Goal: Task Accomplishment & Management: Use online tool/utility

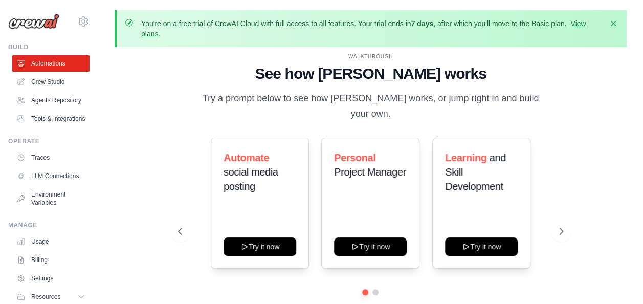
scroll to position [9, 0]
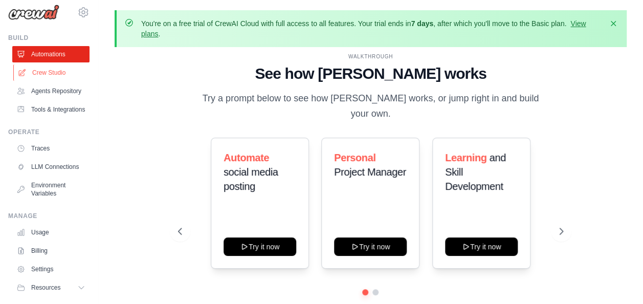
click at [60, 72] on link "Crew Studio" at bounding box center [51, 72] width 77 height 16
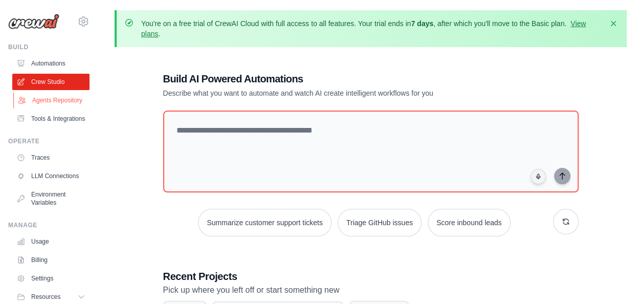
click at [48, 104] on link "Agents Repository" at bounding box center [51, 100] width 77 height 16
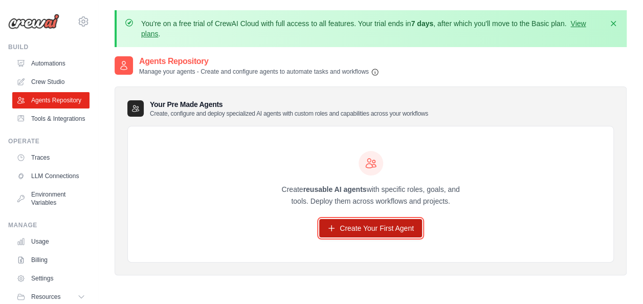
click at [365, 232] on link "Create Your First Agent" at bounding box center [370, 228] width 103 height 18
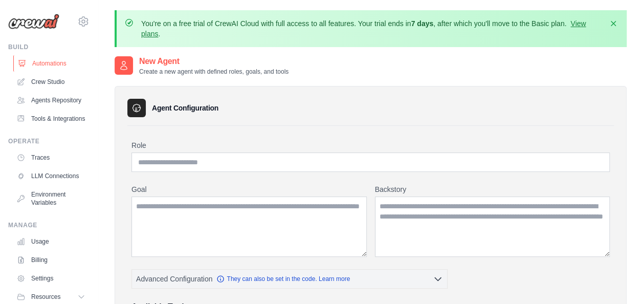
click at [34, 58] on link "Automations" at bounding box center [51, 63] width 77 height 16
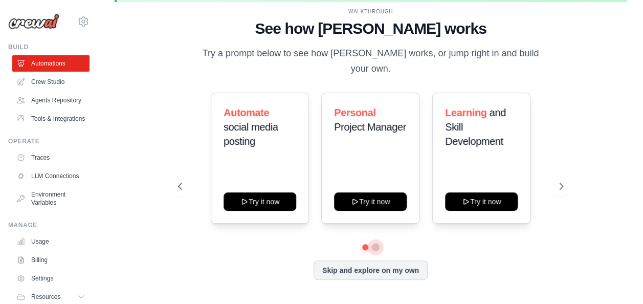
click at [374, 243] on button at bounding box center [376, 247] width 8 height 8
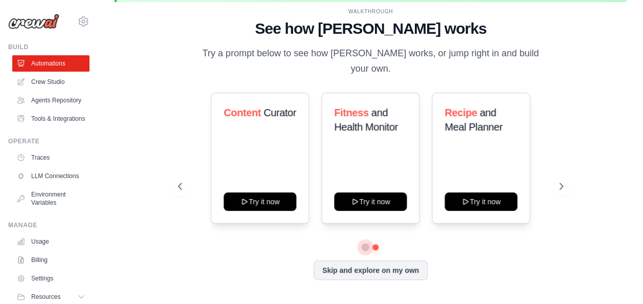
click at [366, 243] on button at bounding box center [365, 246] width 7 height 7
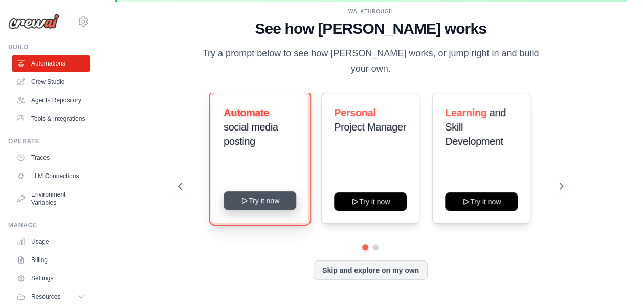
click at [260, 193] on button "Try it now" at bounding box center [259, 200] width 73 height 18
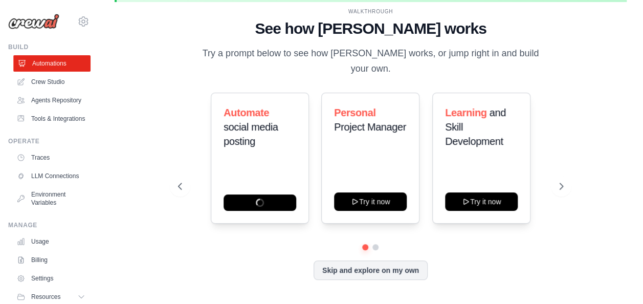
click at [60, 65] on link "Automations" at bounding box center [51, 63] width 77 height 16
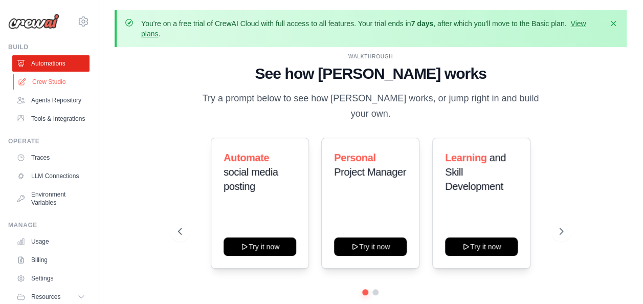
click at [66, 81] on link "Crew Studio" at bounding box center [51, 82] width 77 height 16
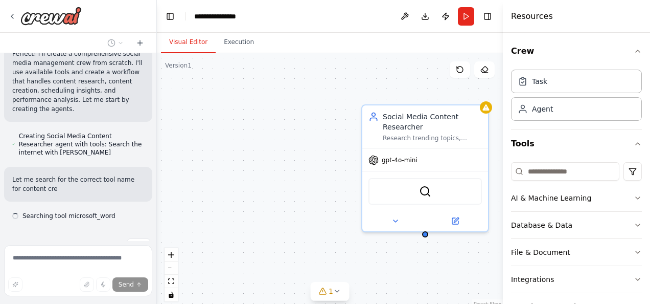
scroll to position [616, 0]
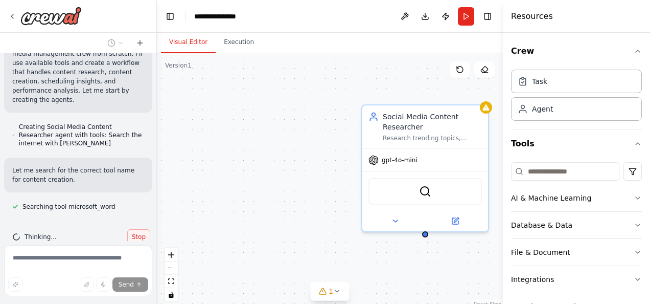
click at [133, 233] on span "Stop" at bounding box center [139, 237] width 14 height 8
type textarea "**********"
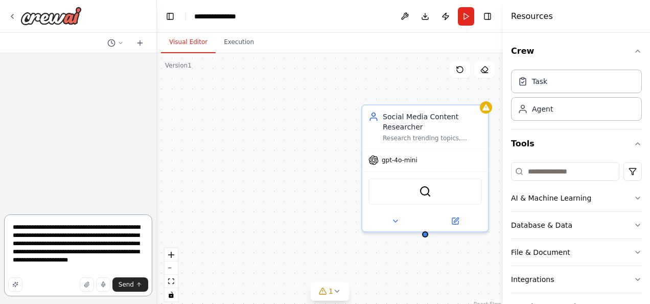
scroll to position [0, 0]
click at [5, 16] on div at bounding box center [78, 16] width 156 height 33
click at [15, 18] on icon at bounding box center [12, 16] width 8 height 8
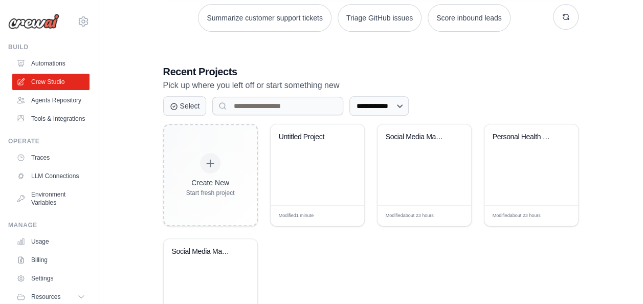
scroll to position [267, 0]
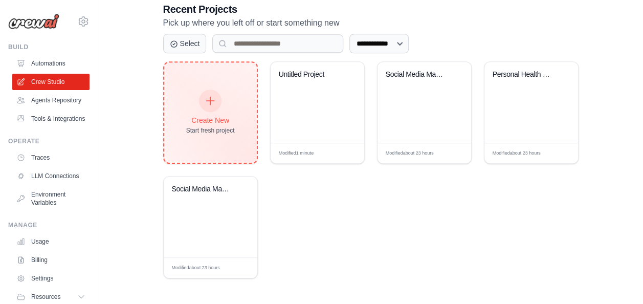
click at [209, 102] on icon at bounding box center [210, 100] width 11 height 11
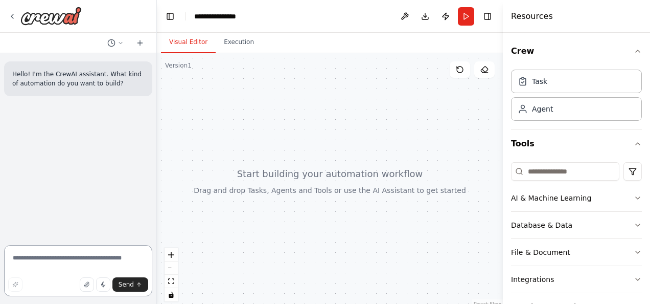
click at [94, 261] on textarea at bounding box center [78, 270] width 148 height 51
click at [77, 256] on textarea at bounding box center [78, 270] width 148 height 51
paste textarea "**********"
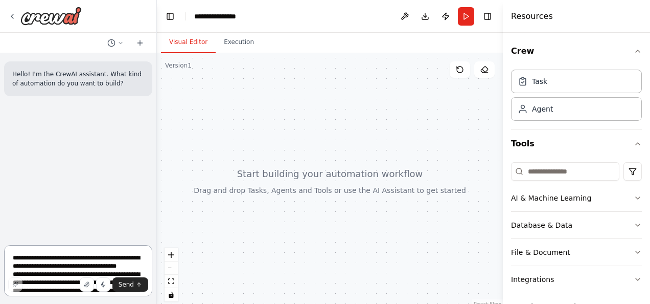
scroll to position [438, 0]
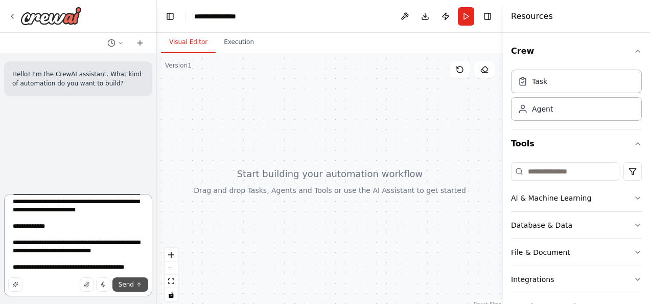
type textarea "**********"
click at [130, 284] on span "Send" at bounding box center [126, 284] width 15 height 8
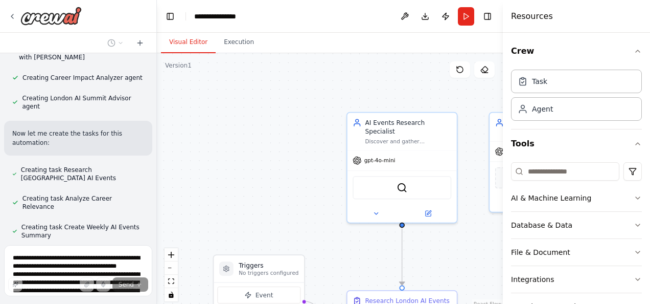
scroll to position [886, 0]
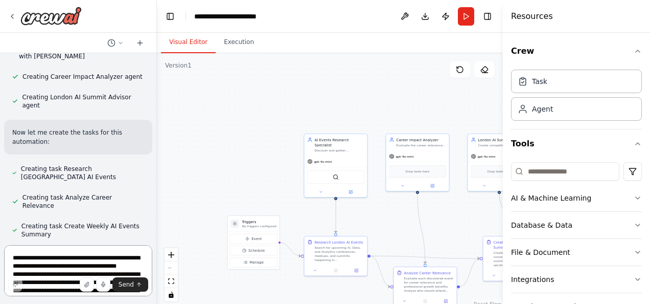
click at [154, 196] on div at bounding box center [155, 152] width 4 height 304
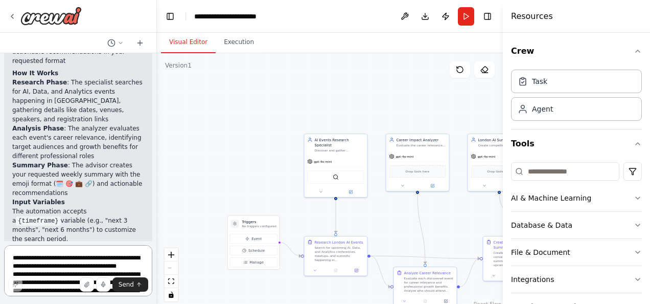
scroll to position [1410, 0]
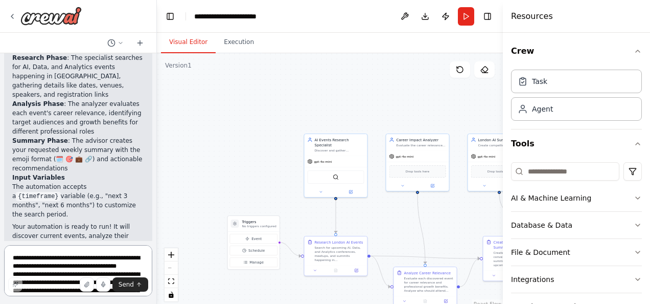
click at [88, 260] on textarea at bounding box center [78, 270] width 148 height 51
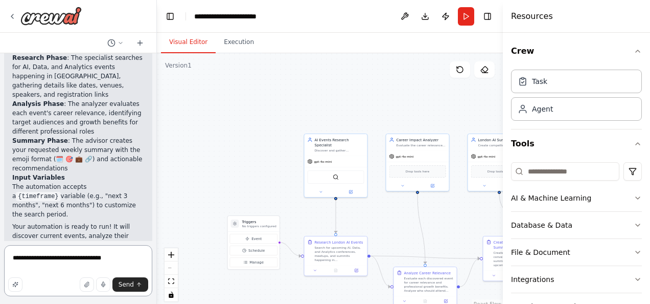
type textarea "**********"
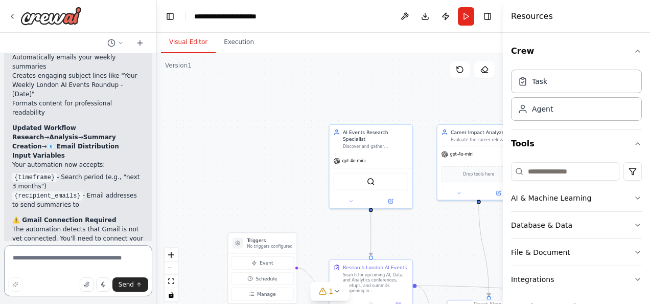
scroll to position [2319, 0]
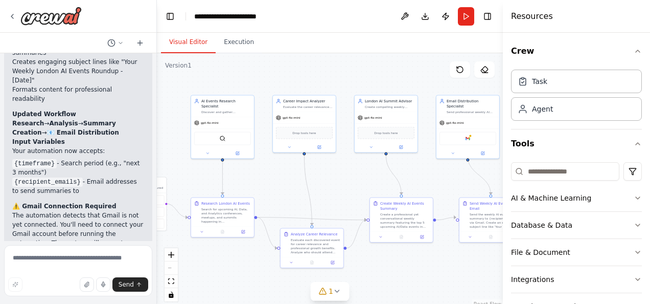
drag, startPoint x: 451, startPoint y: 105, endPoint x: 324, endPoint y: 63, distance: 133.6
click at [324, 63] on div ".deletable-edge-delete-btn { width: 20px; height: 20px; border: 0px solid #ffff…" at bounding box center [330, 181] width 346 height 256
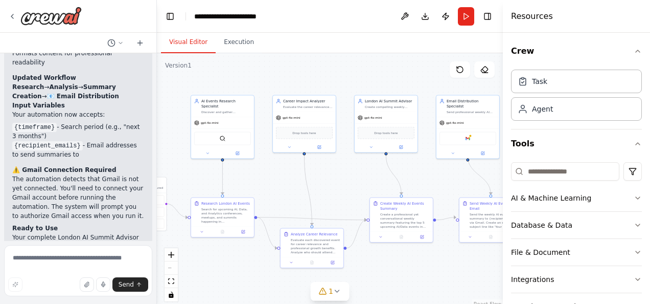
scroll to position [2370, 0]
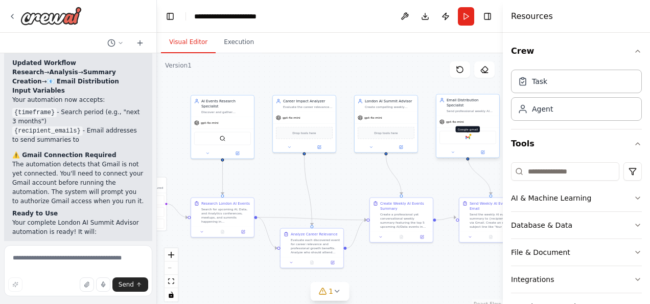
click at [469, 134] on img at bounding box center [468, 137] width 6 height 6
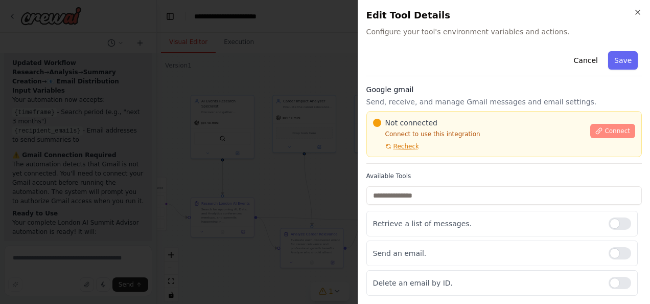
click at [605, 127] on span "Connect" at bounding box center [618, 131] width 26 height 8
click at [605, 130] on span "Connect" at bounding box center [618, 131] width 26 height 8
click at [632, 14] on h2 "Edit Tool Details" at bounding box center [505, 15] width 276 height 14
click at [641, 9] on icon "button" at bounding box center [638, 12] width 8 height 8
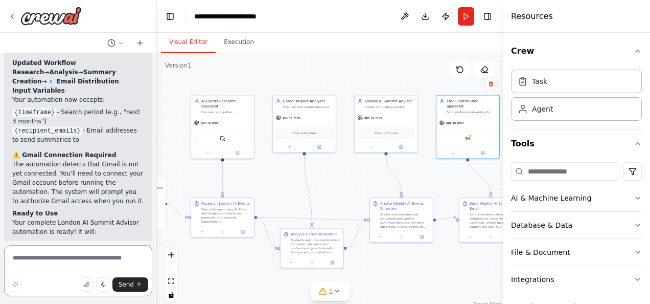
click at [63, 261] on textarea at bounding box center [78, 270] width 148 height 51
type textarea "**********"
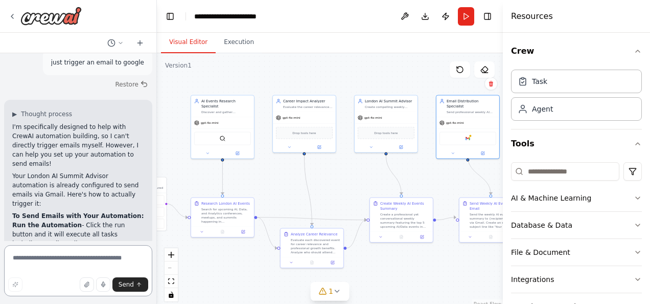
scroll to position [2677, 0]
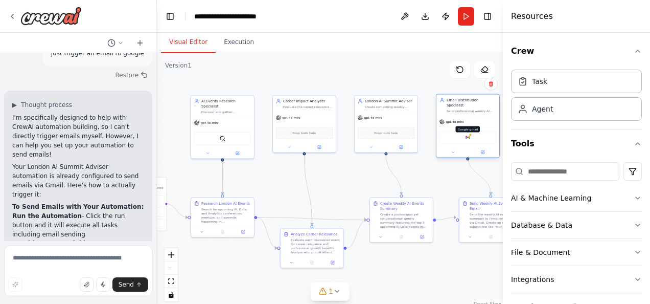
click at [470, 134] on img at bounding box center [468, 137] width 6 height 6
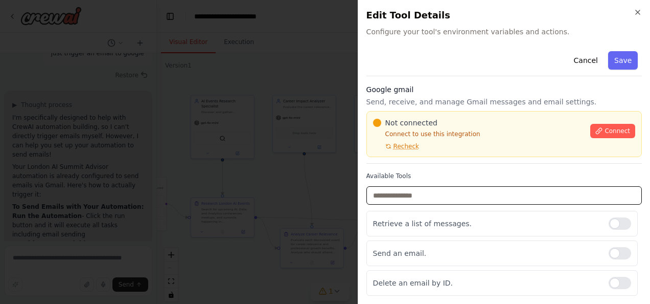
click at [433, 196] on input "text" at bounding box center [505, 195] width 276 height 18
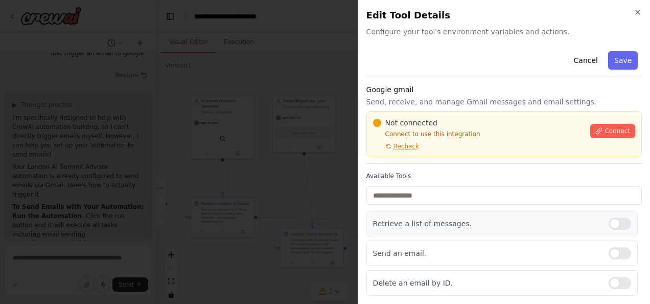
click at [439, 220] on p "Retrieve a list of messages." at bounding box center [487, 223] width 228 height 10
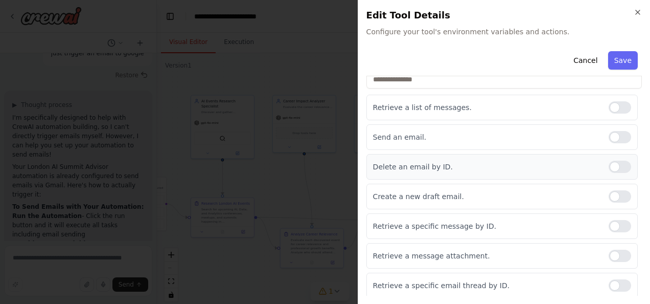
scroll to position [153, 0]
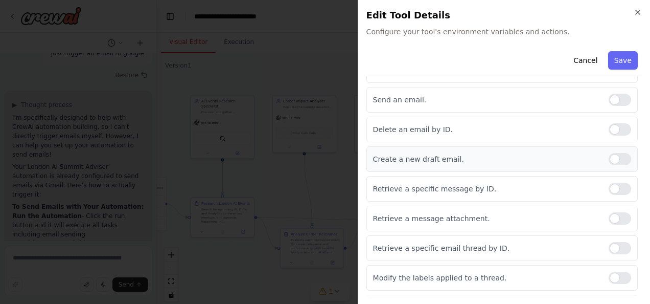
click at [616, 159] on div at bounding box center [620, 159] width 23 height 12
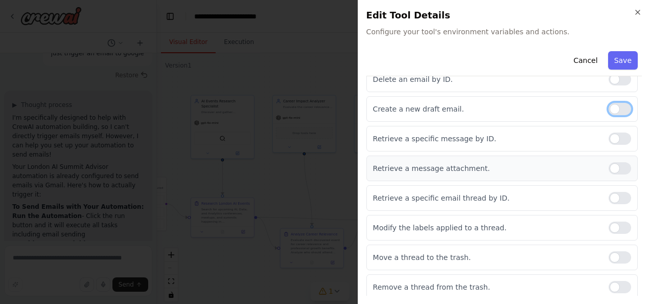
scroll to position [0, 0]
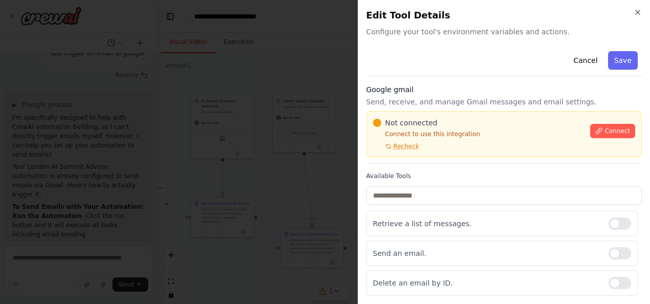
click at [621, 44] on div "Close Edit Tool Details Configure your tool's environment variables and actions…" at bounding box center [504, 152] width 293 height 304
click at [407, 146] on span "Recheck" at bounding box center [407, 146] width 26 height 8
click at [611, 134] on span "Connect" at bounding box center [618, 131] width 26 height 8
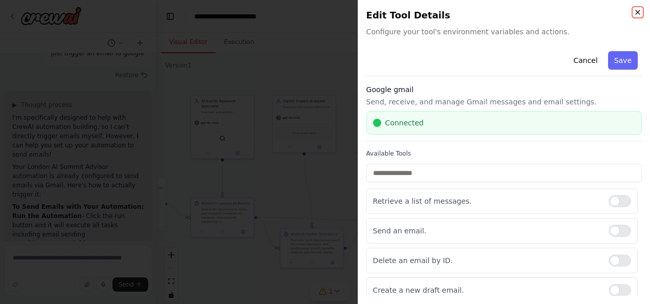
click at [635, 10] on icon "button" at bounding box center [638, 12] width 8 height 8
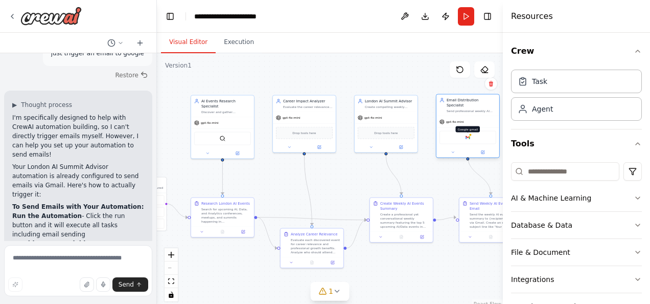
click at [470, 133] on div at bounding box center [470, 134] width 3 height 3
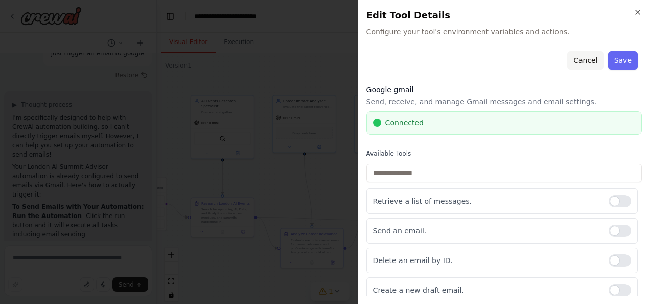
click at [586, 59] on button "Cancel" at bounding box center [586, 60] width 36 height 18
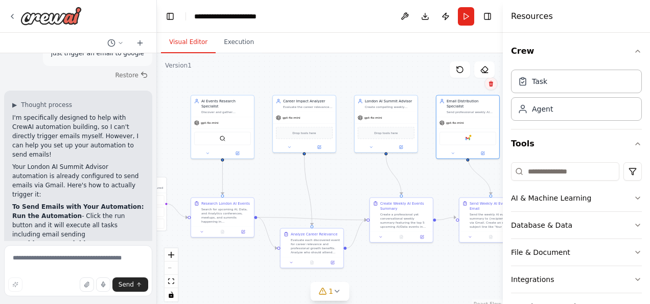
click at [490, 86] on icon at bounding box center [491, 84] width 4 height 6
click at [477, 85] on button "Confirm" at bounding box center [462, 84] width 36 height 12
click at [323, 294] on icon at bounding box center [323, 291] width 8 height 8
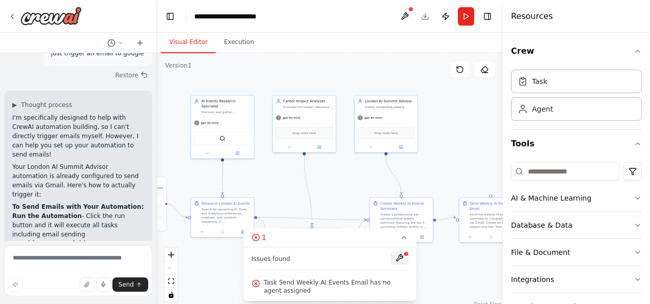
click at [401, 261] on button at bounding box center [399, 258] width 17 height 12
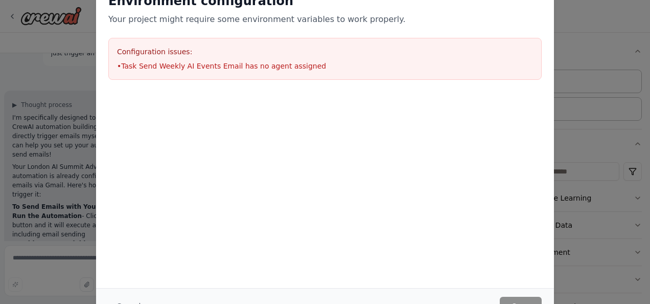
click at [170, 66] on li "• Task Send Weekly AI Events Email has no agent assigned" at bounding box center [325, 66] width 416 height 10
click at [603, 18] on div "Environment configuration Your project might require some environment variables…" at bounding box center [325, 152] width 650 height 304
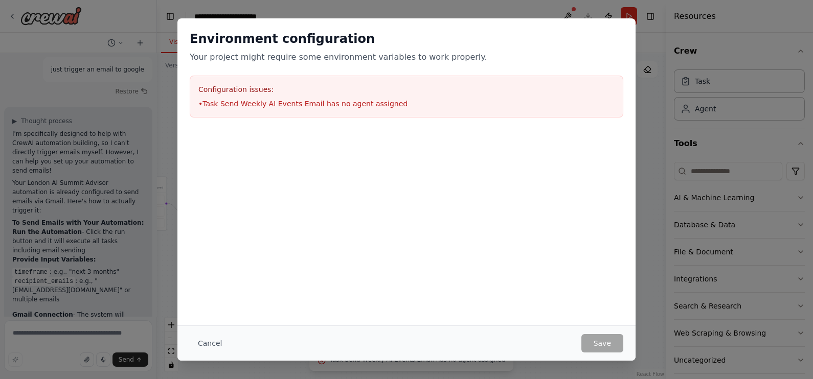
scroll to position [2636, 0]
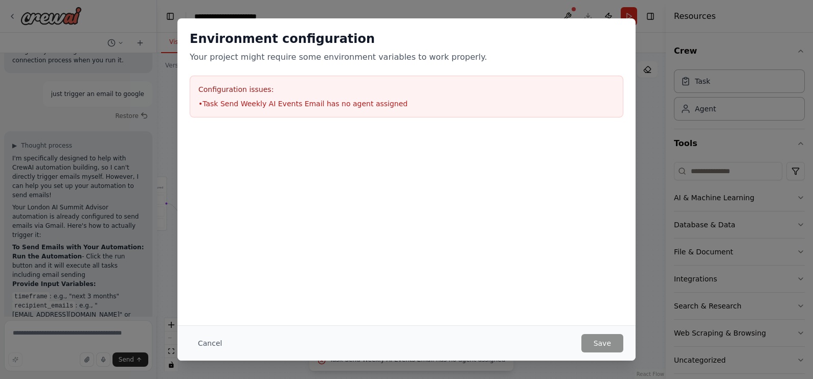
click at [272, 107] on li "• Task Send Weekly AI Events Email has no agent assigned" at bounding box center [406, 104] width 416 height 10
click at [151, 44] on div "Environment configuration Your project might require some environment variables…" at bounding box center [406, 189] width 813 height 379
drag, startPoint x: 163, startPoint y: 50, endPoint x: 277, endPoint y: 59, distance: 113.9
click at [166, 49] on div "Environment configuration Your project might require some environment variables…" at bounding box center [406, 189] width 813 height 379
click at [303, 70] on div "Environment configuration Your project might require some environment variables…" at bounding box center [406, 73] width 458 height 111
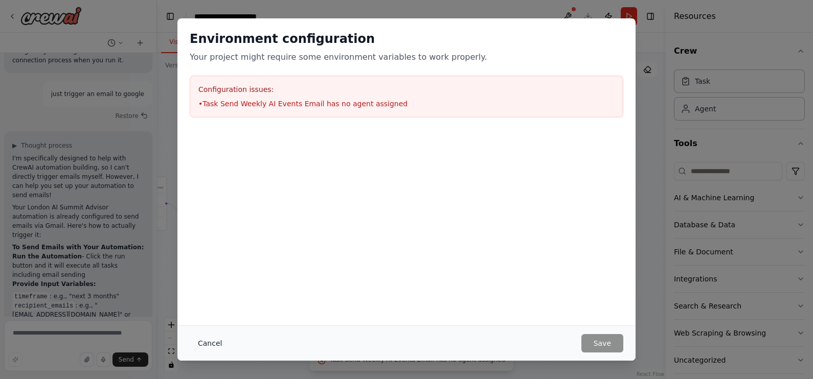
click at [205, 303] on button "Cancel" at bounding box center [210, 343] width 40 height 18
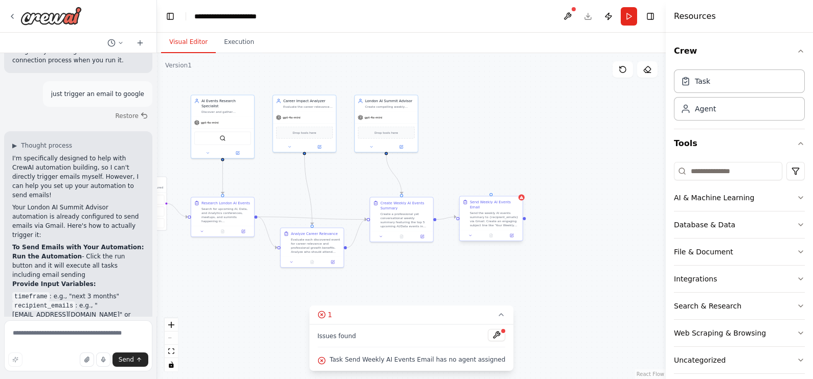
click at [513, 219] on div "Send the weekly AI events summary to {recipient_emails} via Gmail. Create an en…" at bounding box center [495, 219] width 50 height 16
click at [512, 234] on icon at bounding box center [511, 235] width 3 height 3
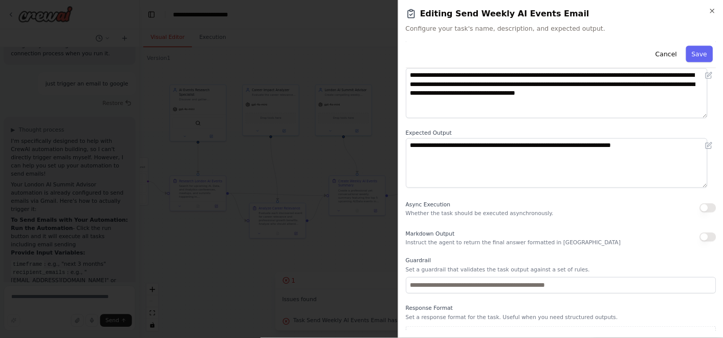
scroll to position [0, 0]
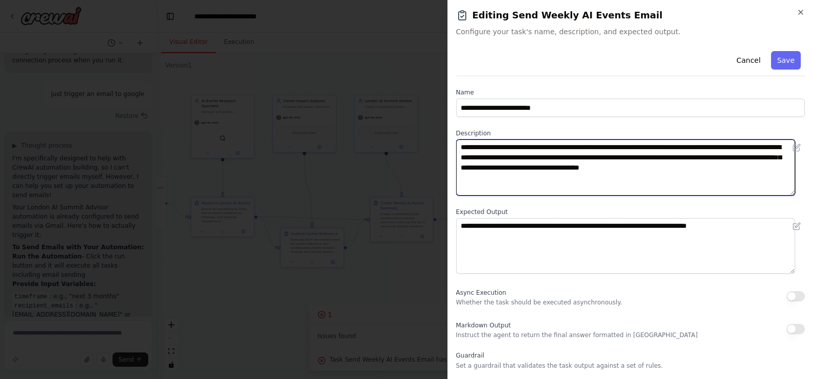
click at [639, 147] on textarea "**********" at bounding box center [626, 168] width 340 height 56
drag, startPoint x: 640, startPoint y: 148, endPoint x: 584, endPoint y: 149, distance: 55.8
click at [584, 149] on textarea "**********" at bounding box center [626, 168] width 340 height 56
type textarea "**********"
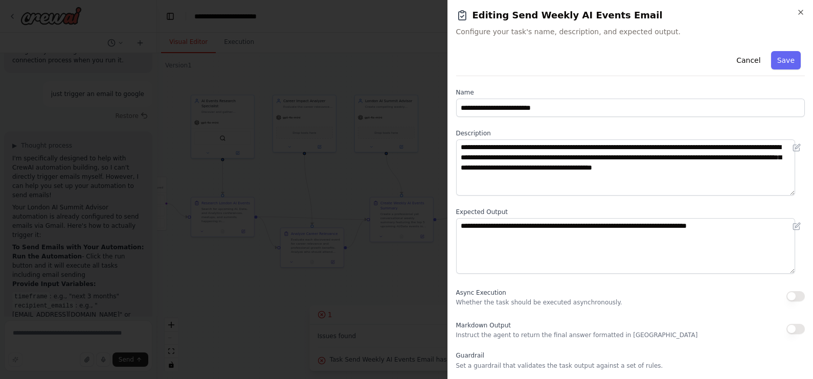
click at [650, 63] on button "Save" at bounding box center [786, 60] width 30 height 18
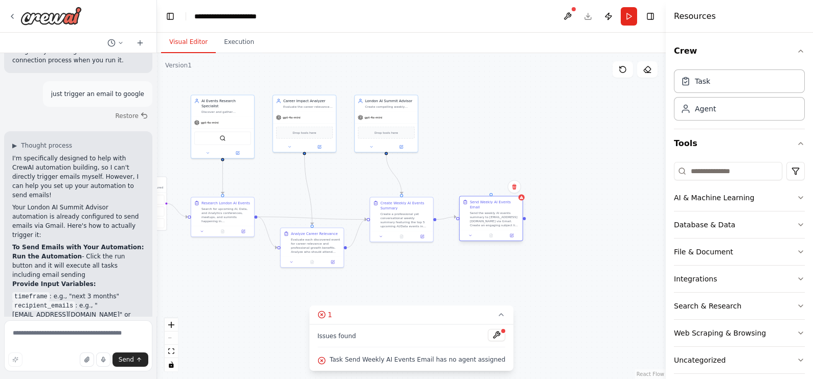
click at [506, 220] on div "Send the weekly AI events summary to abikattukaran@gmail.com via Gmail. Create …" at bounding box center [495, 219] width 50 height 16
click at [338, 303] on div "Task Send Weekly AI Events Email has no agent assigned" at bounding box center [412, 360] width 188 height 13
click at [412, 303] on div "Issues found Task Send Weekly AI Events Email has no agent assigned" at bounding box center [411, 348] width 205 height 47
drag, startPoint x: 412, startPoint y: 349, endPoint x: 487, endPoint y: 338, distance: 76.5
click at [488, 303] on button at bounding box center [496, 335] width 17 height 12
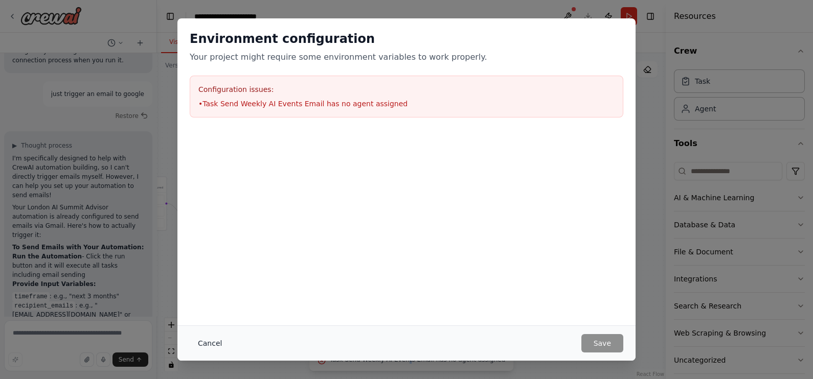
click at [202, 303] on button "Cancel" at bounding box center [210, 343] width 40 height 18
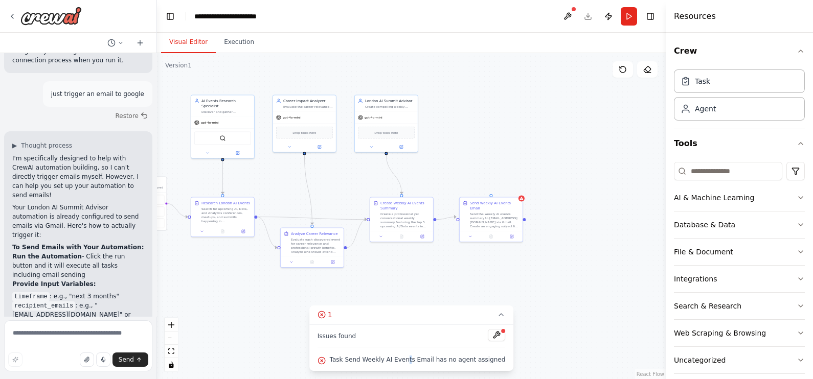
click at [468, 236] on div "Send Weekly AI Events Email Send the weekly AI events summary to abikattukaran@…" at bounding box center [491, 220] width 64 height 46
click at [489, 220] on div "Send the weekly AI events summary to abikattukaran@gmail.com via Gmail. Create …" at bounding box center [495, 219] width 50 height 16
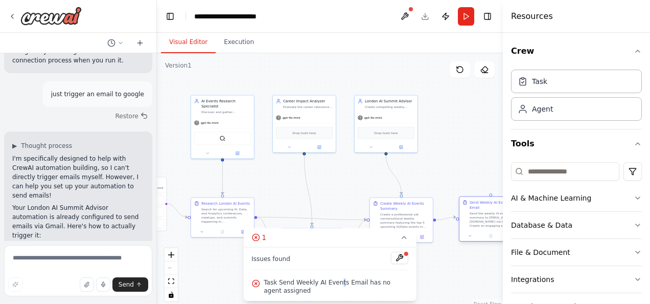
scroll to position [2636, 0]
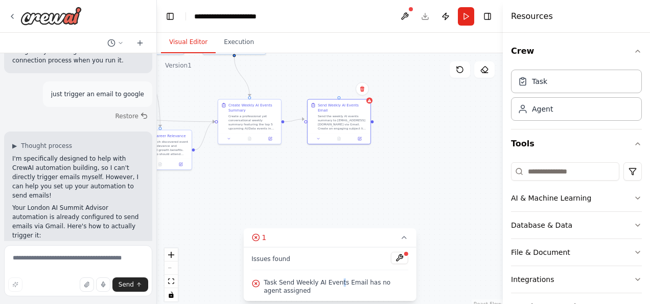
drag, startPoint x: 459, startPoint y: 156, endPoint x: 307, endPoint y: 58, distance: 180.9
click at [307, 58] on div ".deletable-edge-delete-btn { width: 20px; height: 20px; border: 0px solid #ffff…" at bounding box center [330, 181] width 346 height 256
click at [370, 102] on div at bounding box center [370, 100] width 6 height 6
click at [371, 103] on div ".deletable-edge-delete-btn { width: 20px; height: 20px; border: 0px solid #ffff…" at bounding box center [330, 181] width 346 height 256
click at [318, 134] on button at bounding box center [318, 137] width 17 height 6
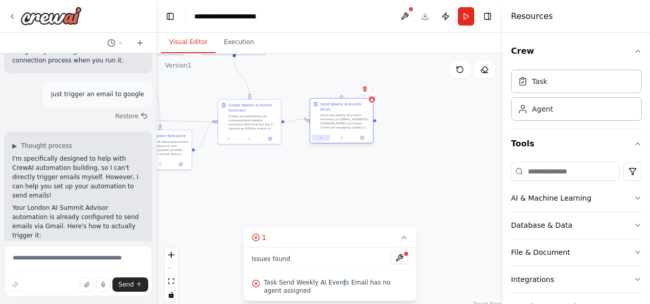
click at [320, 136] on icon at bounding box center [321, 138] width 4 height 4
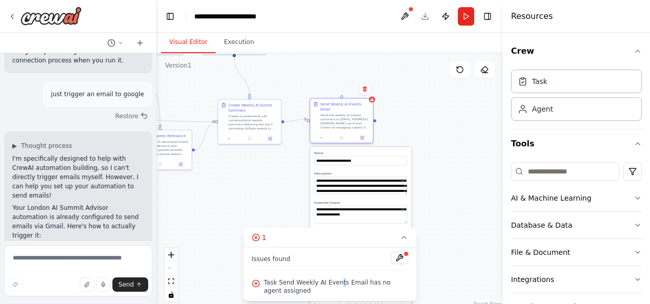
click at [344, 117] on div "Send the weekly AI events summary to abikattukaran@gmail.com via Gmail. Create …" at bounding box center [346, 121] width 50 height 16
click at [363, 136] on icon at bounding box center [363, 137] width 3 height 3
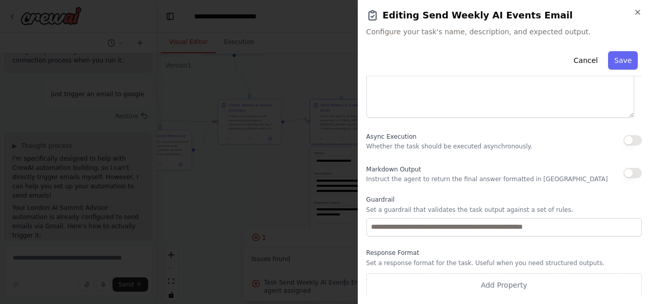
scroll to position [0, 0]
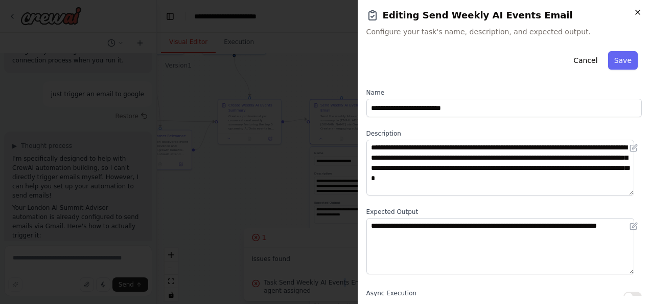
click at [635, 14] on icon "button" at bounding box center [638, 12] width 8 height 8
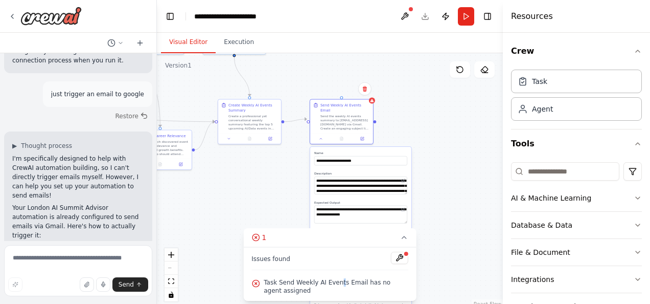
click at [450, 219] on div ".deletable-edge-delete-btn { width: 20px; height: 20px; border: 0px solid #ffff…" at bounding box center [330, 181] width 346 height 256
click at [80, 259] on textarea at bounding box center [78, 270] width 148 height 51
type textarea "**********"
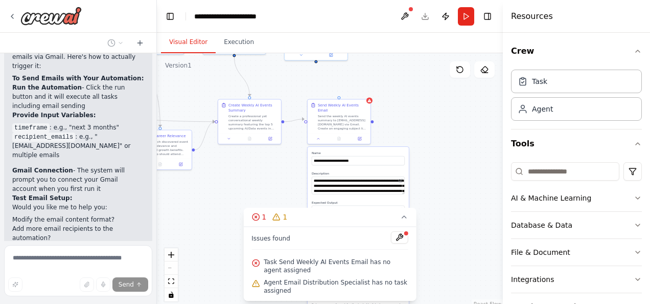
scroll to position [2959, 0]
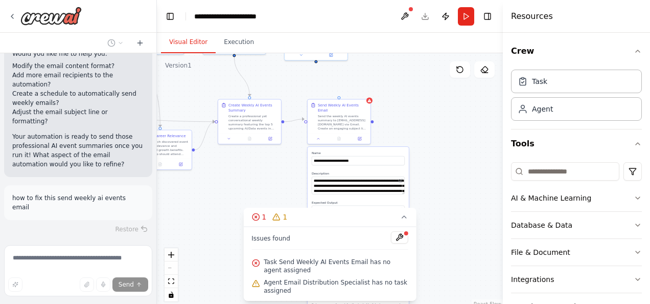
type textarea "**********"
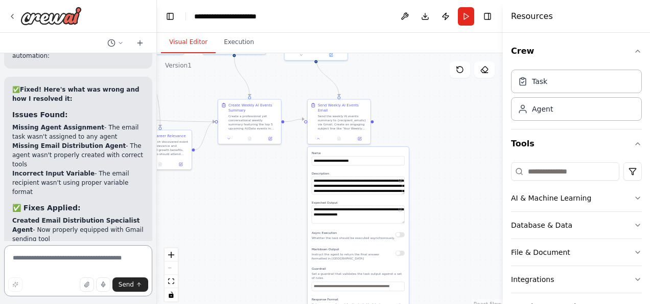
scroll to position [3683, 0]
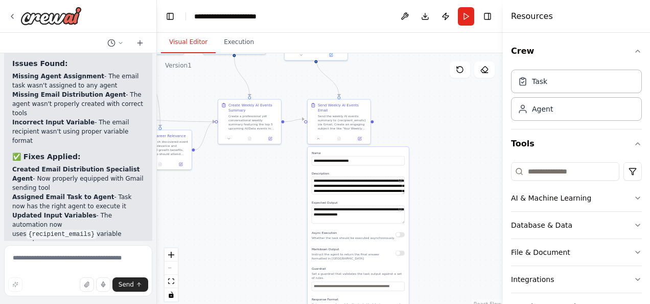
drag, startPoint x: 14, startPoint y: 89, endPoint x: 61, endPoint y: 98, distance: 47.8
copy li "recipient_emails : "your-email@gmail.com"
click at [208, 193] on div ".deletable-edge-delete-btn { width: 20px; height: 20px; border: 0px solid #ffff…" at bounding box center [330, 181] width 346 height 256
click at [361, 136] on icon at bounding box center [359, 137] width 3 height 3
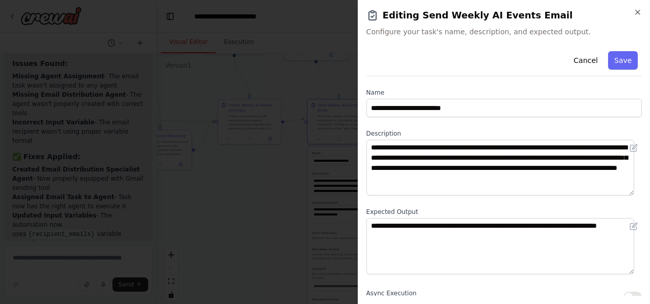
click at [642, 12] on div "**********" at bounding box center [504, 152] width 293 height 304
click at [640, 13] on icon "button" at bounding box center [638, 12] width 8 height 8
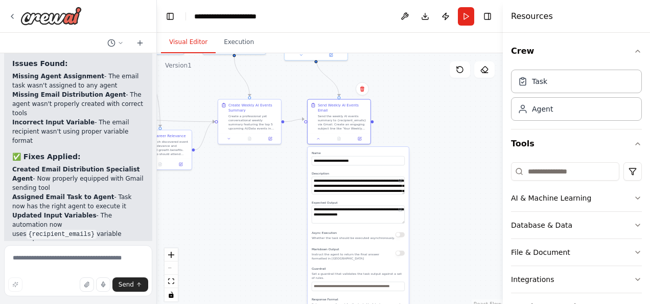
click at [408, 123] on div ".deletable-edge-delete-btn { width: 20px; height: 20px; border: 0px solid #ffff…" at bounding box center [330, 181] width 346 height 256
click at [322, 136] on div at bounding box center [339, 137] width 63 height 11
click at [316, 134] on button at bounding box center [318, 137] width 17 height 6
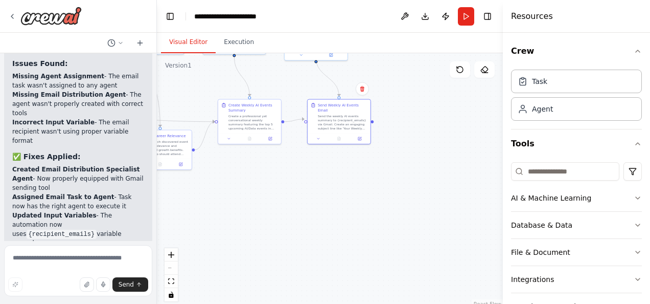
click at [442, 131] on div ".deletable-edge-delete-btn { width: 20px; height: 20px; border: 0px solid #ffff…" at bounding box center [330, 181] width 346 height 256
click at [347, 115] on div "Send the weekly AI events summary to {recipient_emails} via Gmail. Create an en…" at bounding box center [343, 121] width 50 height 16
click at [363, 134] on button at bounding box center [359, 137] width 17 height 6
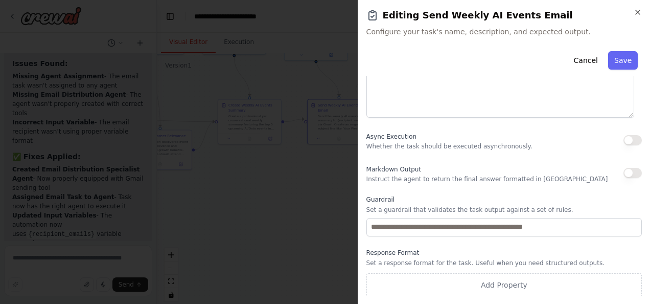
scroll to position [0, 0]
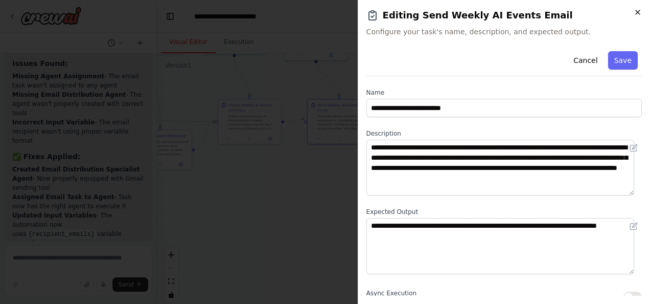
click at [638, 13] on icon "button" at bounding box center [638, 12] width 8 height 8
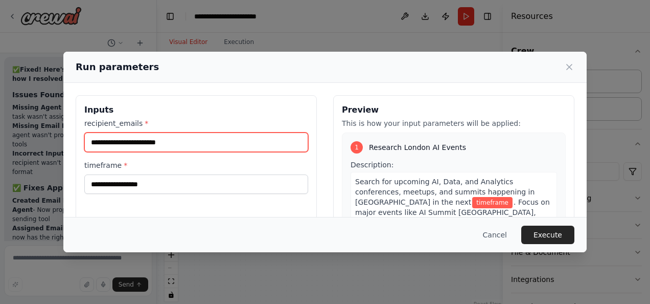
click at [179, 146] on input "recipient_emails *" at bounding box center [196, 141] width 224 height 19
type input "**********"
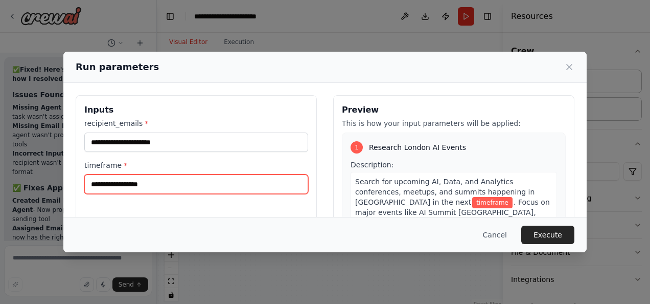
click at [156, 186] on input "timeframe *" at bounding box center [196, 183] width 224 height 19
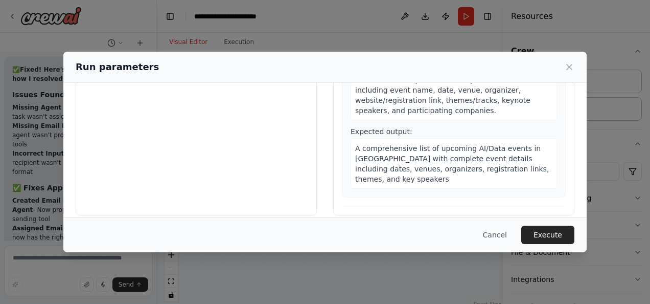
scroll to position [132, 0]
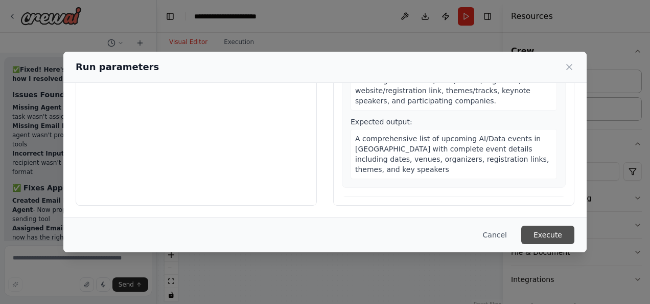
type input "******"
click at [553, 233] on button "Execute" at bounding box center [548, 235] width 53 height 18
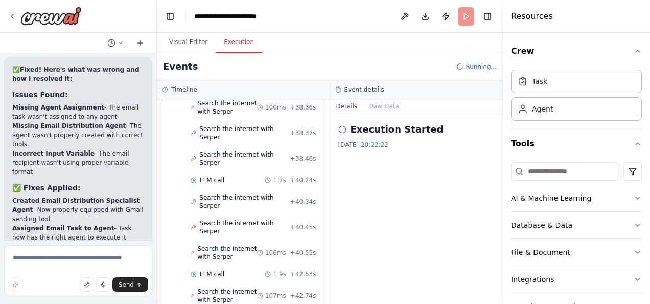
scroll to position [1605, 0]
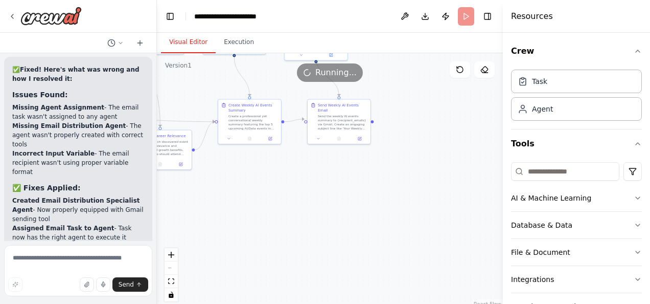
click at [184, 41] on button "Visual Editor" at bounding box center [188, 42] width 55 height 21
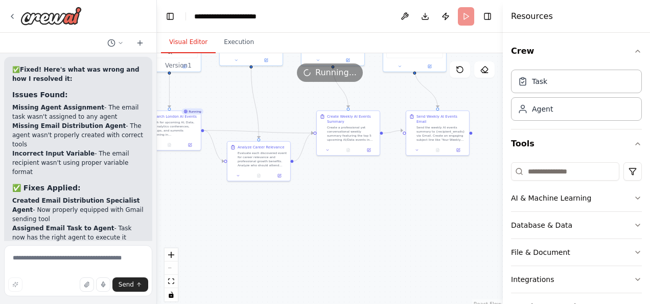
drag, startPoint x: 294, startPoint y: 186, endPoint x: 392, endPoint y: 197, distance: 99.4
click at [392, 197] on div ".deletable-edge-delete-btn { width: 20px; height: 20px; border: 0px solid #ffff…" at bounding box center [330, 181] width 346 height 256
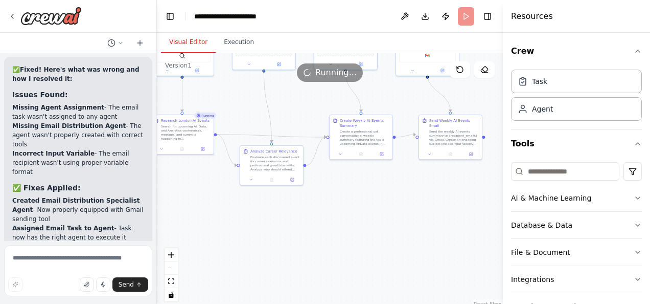
drag, startPoint x: 420, startPoint y: 207, endPoint x: 430, endPoint y: 209, distance: 9.4
click at [430, 209] on div ".deletable-edge-delete-btn { width: 20px; height: 20px; border: 0px solid #ffff…" at bounding box center [330, 181] width 346 height 256
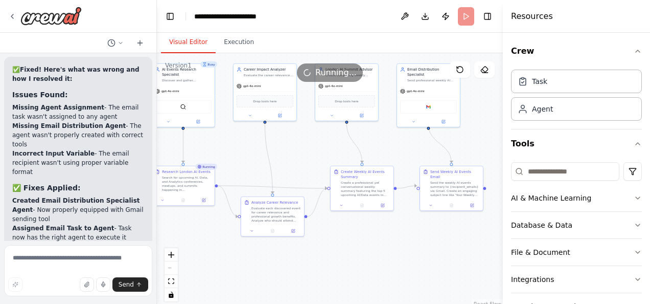
drag, startPoint x: 255, startPoint y: 212, endPoint x: 246, endPoint y: 261, distance: 49.8
click at [246, 261] on div ".deletable-edge-delete-btn { width: 20px; height: 20px; border: 0px solid #ffff…" at bounding box center [330, 181] width 346 height 256
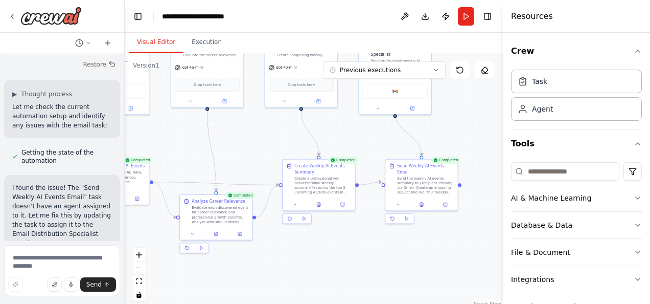
scroll to position [4522, 0]
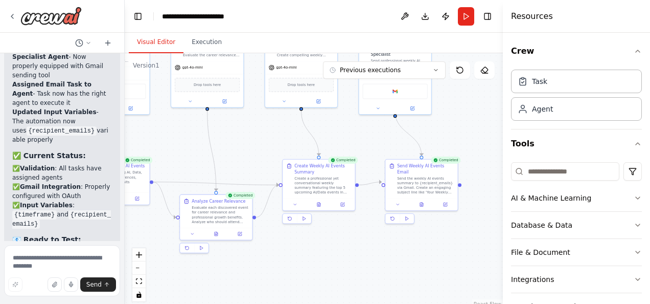
drag, startPoint x: 155, startPoint y: 119, endPoint x: 125, endPoint y: 116, distance: 30.8
click at [125, 116] on div "Hello! I'm the CrewAI assistant. What kind of automation do you want to build? …" at bounding box center [325, 152] width 650 height 304
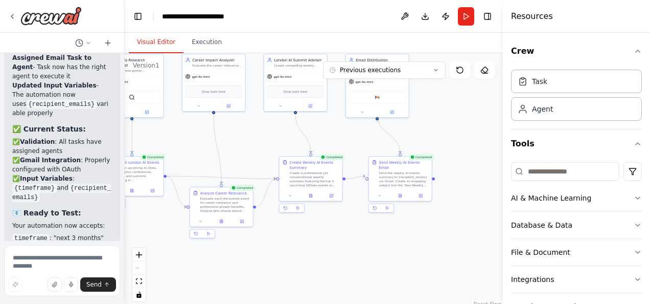
drag, startPoint x: 434, startPoint y: 133, endPoint x: 457, endPoint y: 155, distance: 31.5
drag, startPoint x: 457, startPoint y: 155, endPoint x: 424, endPoint y: 114, distance: 52.5
click at [424, 114] on div ".deletable-edge-delete-btn { width: 20px; height: 20px; border: 0px solid #ffff…" at bounding box center [314, 181] width 378 height 256
drag, startPoint x: 437, startPoint y: 118, endPoint x: 452, endPoint y: 138, distance: 25.6
drag, startPoint x: 452, startPoint y: 138, endPoint x: 267, endPoint y: 127, distance: 185.4
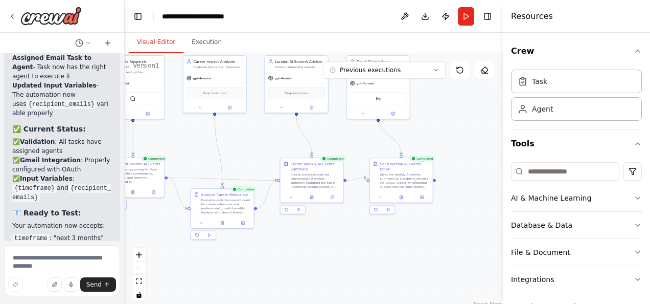
click at [267, 127] on div ".deletable-edge-delete-btn { width: 20px; height: 20px; border: 0px solid #ffff…" at bounding box center [314, 181] width 378 height 256
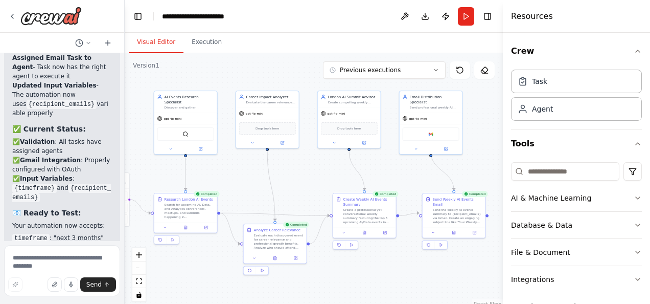
drag, startPoint x: 261, startPoint y: 134, endPoint x: 314, endPoint y: 169, distance: 63.4
click at [314, 169] on div ".deletable-edge-delete-btn { width: 20px; height: 20px; border: 0px solid #ffff…" at bounding box center [314, 181] width 378 height 256
click at [200, 48] on button "Execution" at bounding box center [207, 42] width 47 height 21
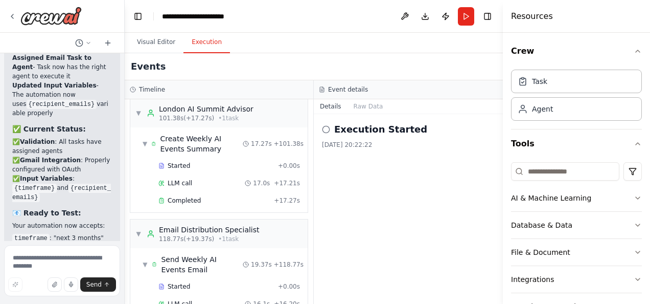
scroll to position [2258, 0]
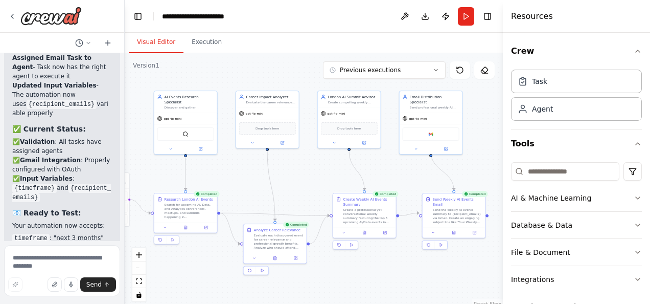
click at [153, 44] on button "Visual Editor" at bounding box center [156, 42] width 55 height 21
click at [559, 283] on button "Integrations" at bounding box center [576, 279] width 131 height 27
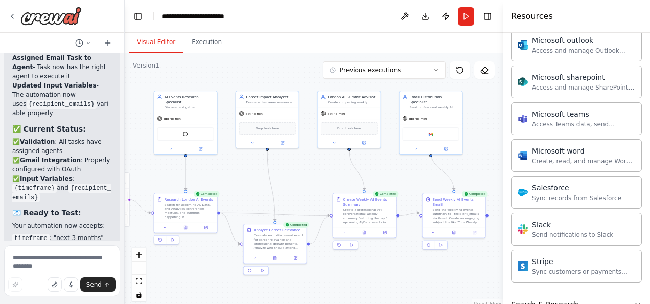
scroll to position [665, 0]
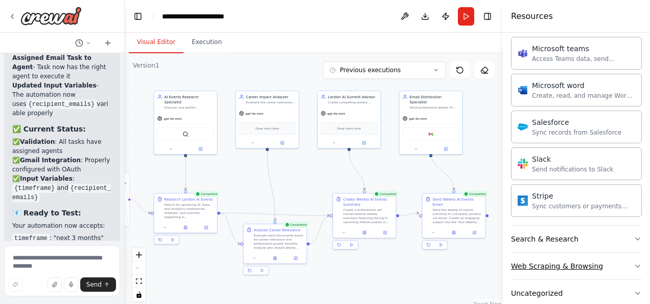
click at [612, 259] on button "Web Scraping & Browsing" at bounding box center [576, 266] width 131 height 27
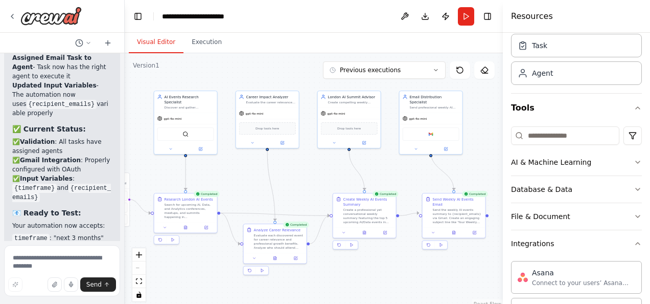
scroll to position [51, 0]
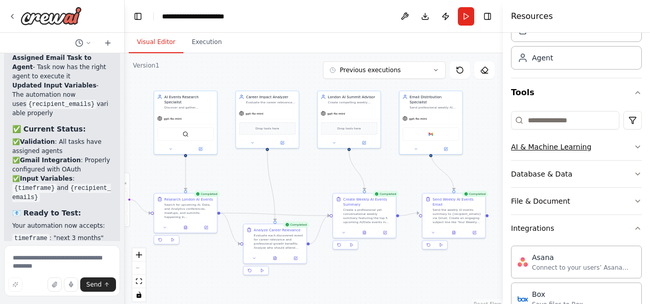
click at [626, 149] on button "AI & Machine Learning" at bounding box center [576, 146] width 131 height 27
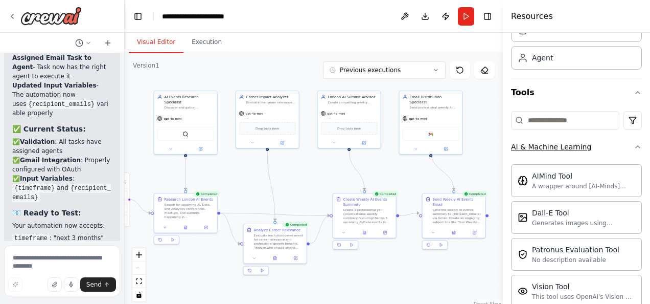
click at [625, 146] on button "AI & Machine Learning" at bounding box center [576, 146] width 131 height 27
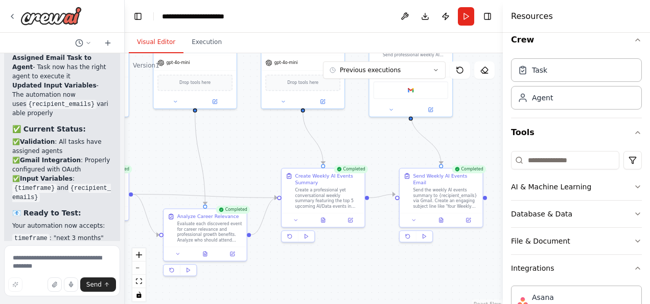
scroll to position [4048, 0]
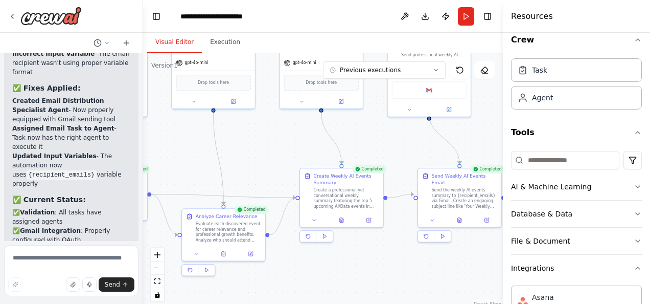
drag, startPoint x: 124, startPoint y: 129, endPoint x: 143, endPoint y: 129, distance: 19.4
click at [143, 129] on div "Hello! I'm the CrewAI assistant. What kind of automation do you want to build? …" at bounding box center [325, 152] width 650 height 304
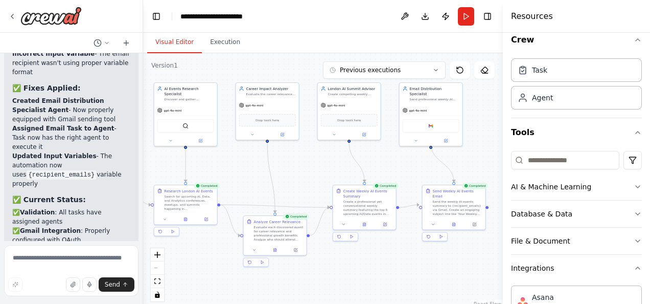
drag, startPoint x: 282, startPoint y: 144, endPoint x: 319, endPoint y: 166, distance: 42.6
click at [319, 166] on div ".deletable-edge-delete-btn { width: 20px; height: 20px; border: 0px solid #ffff…" at bounding box center [323, 181] width 360 height 256
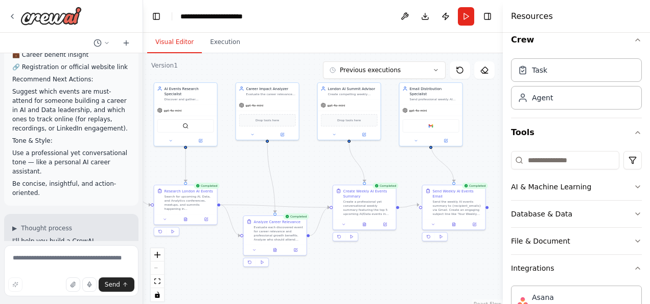
scroll to position [511, 0]
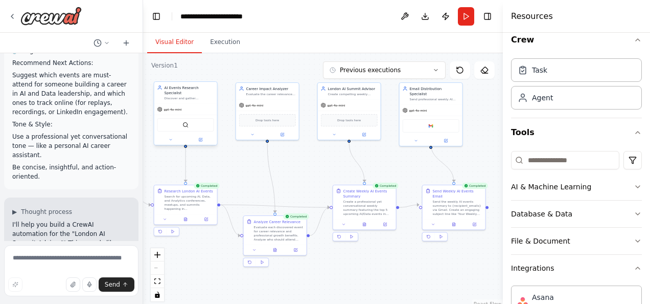
click at [193, 107] on div "gpt-4o-mini" at bounding box center [185, 109] width 63 height 11
click at [200, 137] on button at bounding box center [200, 140] width 29 height 6
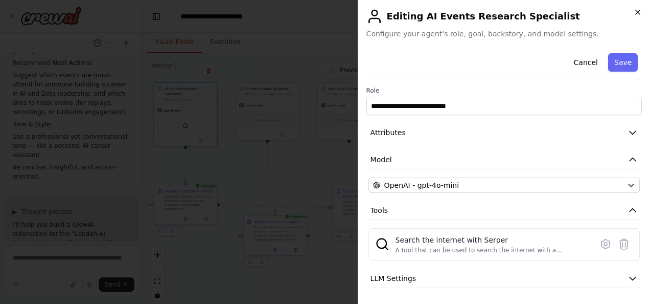
click at [635, 13] on icon "button" at bounding box center [638, 12] width 8 height 8
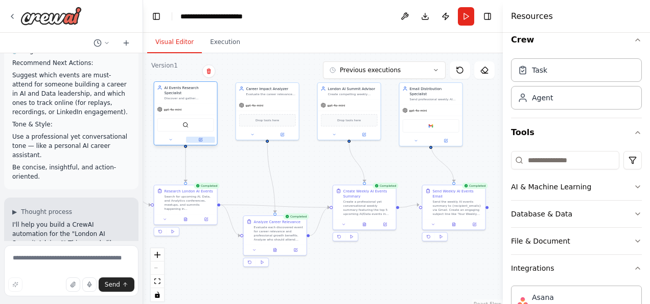
click at [199, 138] on icon at bounding box center [200, 139] width 3 height 3
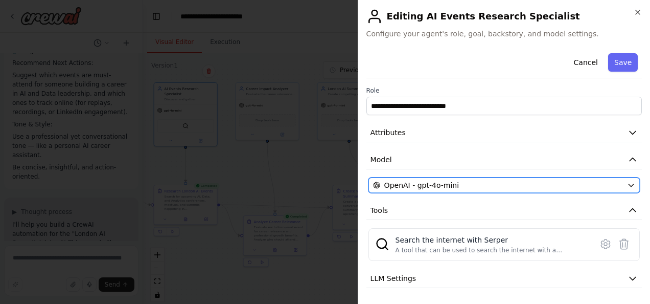
click at [618, 181] on button "OpenAI - gpt-4o-mini" at bounding box center [505, 184] width 272 height 15
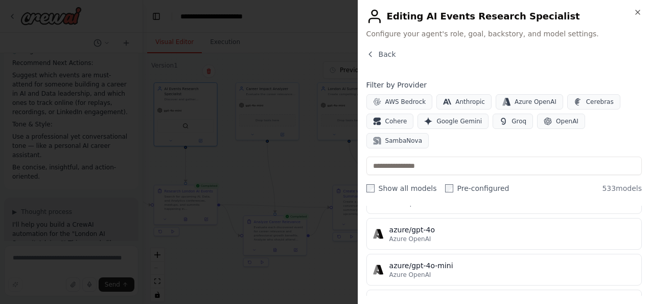
scroll to position [0, 0]
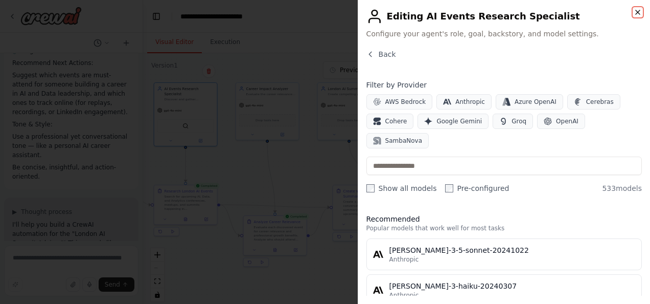
click at [637, 13] on icon "button" at bounding box center [638, 12] width 4 height 4
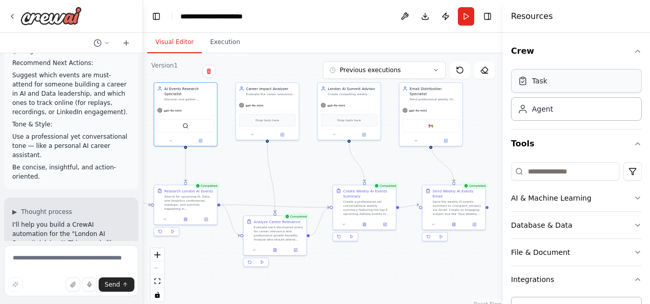
click at [567, 84] on div "Task" at bounding box center [576, 81] width 131 height 24
click at [569, 107] on div "Agent" at bounding box center [576, 109] width 131 height 24
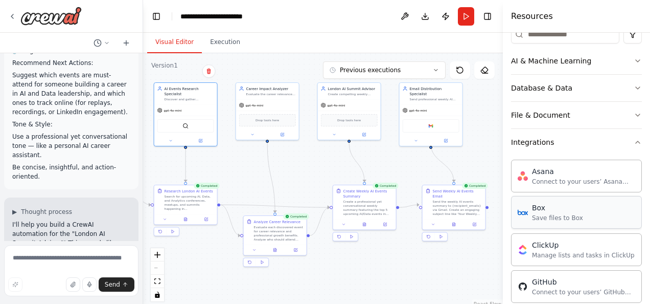
scroll to position [153, 0]
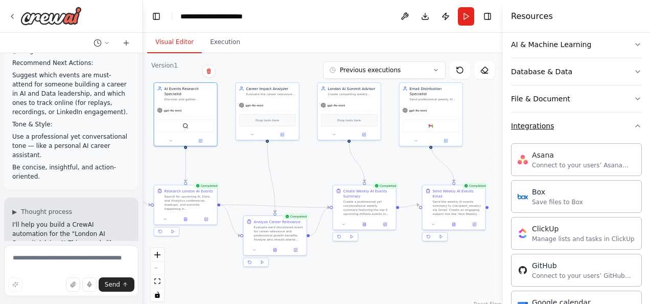
click at [583, 124] on button "Integrations" at bounding box center [576, 126] width 131 height 27
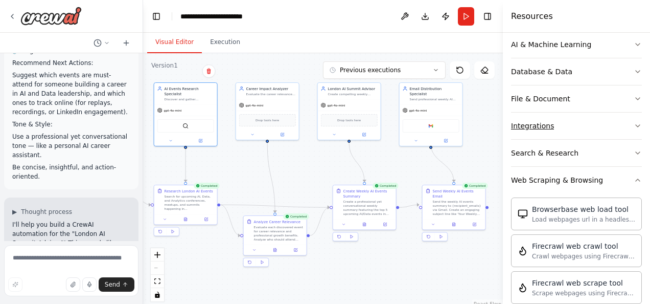
click at [583, 124] on button "Integrations" at bounding box center [576, 126] width 131 height 27
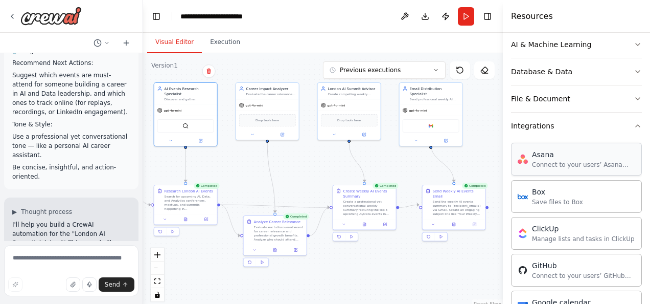
scroll to position [0, 0]
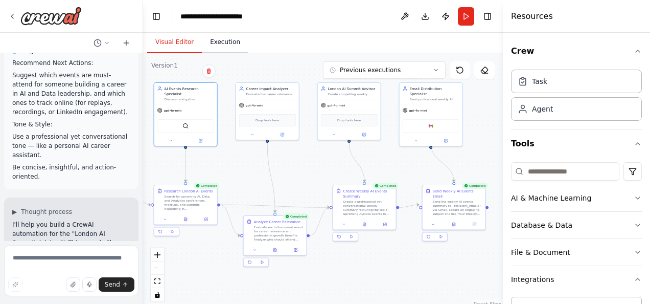
click at [221, 42] on button "Execution" at bounding box center [225, 42] width 47 height 21
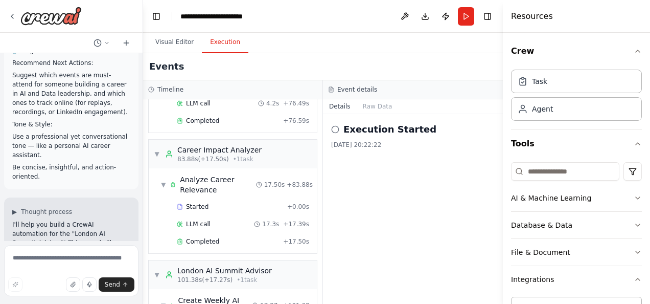
scroll to position [2242, 0]
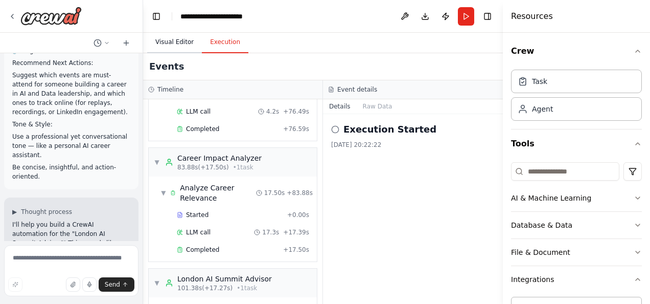
click at [168, 46] on button "Visual Editor" at bounding box center [174, 42] width 55 height 21
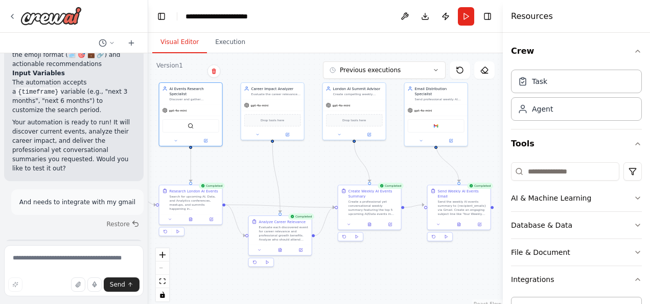
scroll to position [1563, 0]
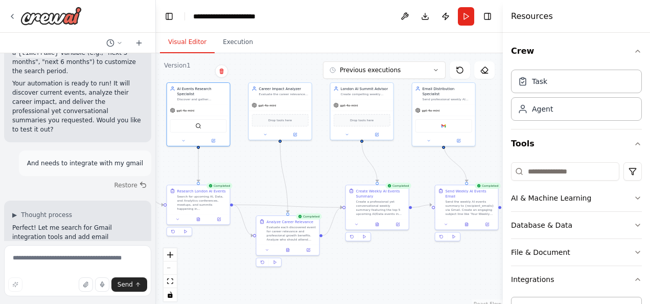
drag, startPoint x: 140, startPoint y: 140, endPoint x: 156, endPoint y: 203, distance: 64.4
click at [156, 203] on div "Hello! I'm the CrewAI assistant. What kind of automation do you want to build? …" at bounding box center [325, 152] width 650 height 304
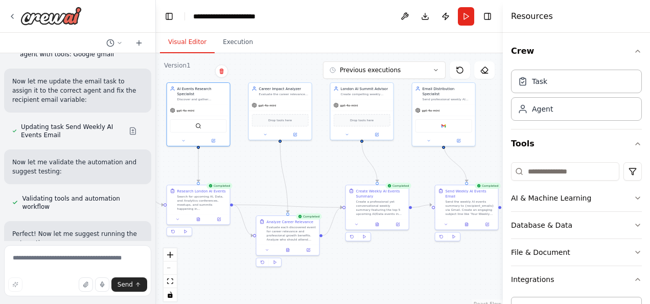
scroll to position [3786, 0]
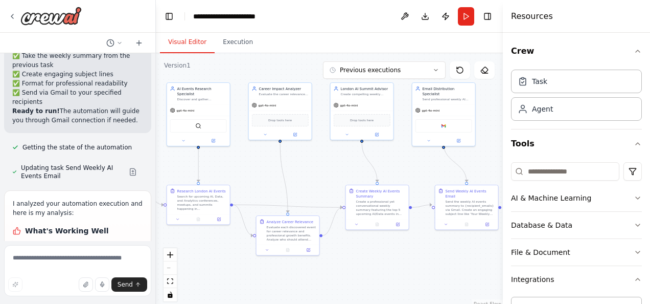
scroll to position [4078, 0]
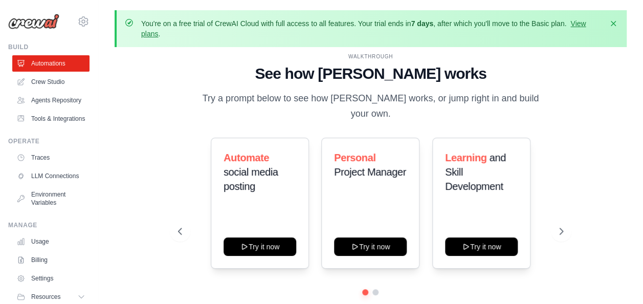
scroll to position [61, 0]
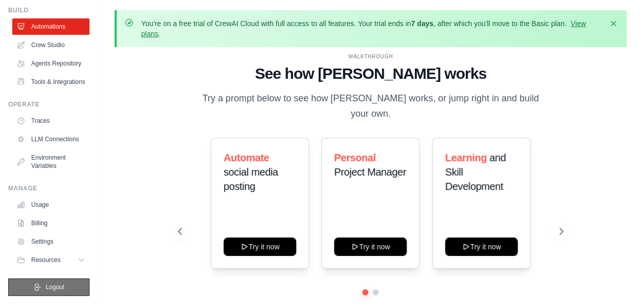
click at [53, 282] on button "Logout" at bounding box center [48, 286] width 81 height 17
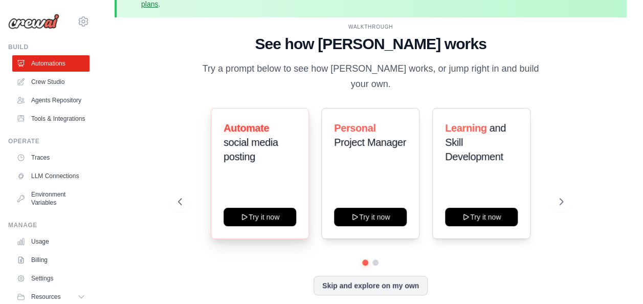
scroll to position [45, 0]
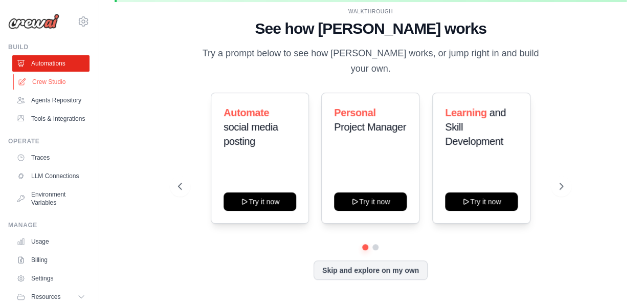
click at [53, 77] on link "Crew Studio" at bounding box center [51, 82] width 77 height 16
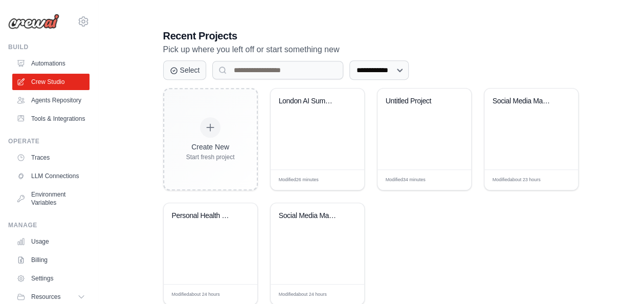
scroll to position [267, 0]
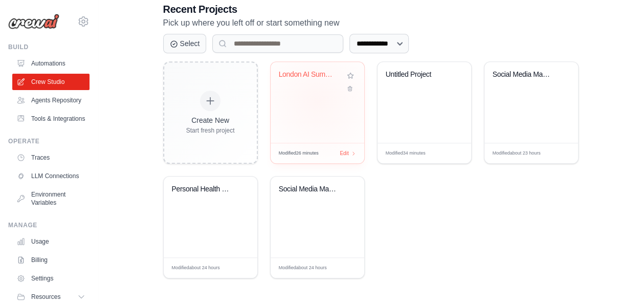
click at [317, 100] on div "London AI Summit Advisor" at bounding box center [318, 102] width 94 height 81
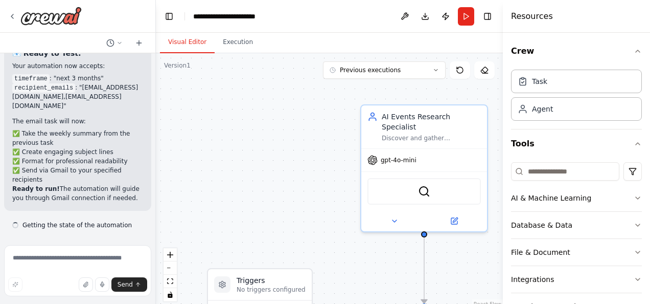
scroll to position [3995, 0]
